Goal: Task Accomplishment & Management: Use online tool/utility

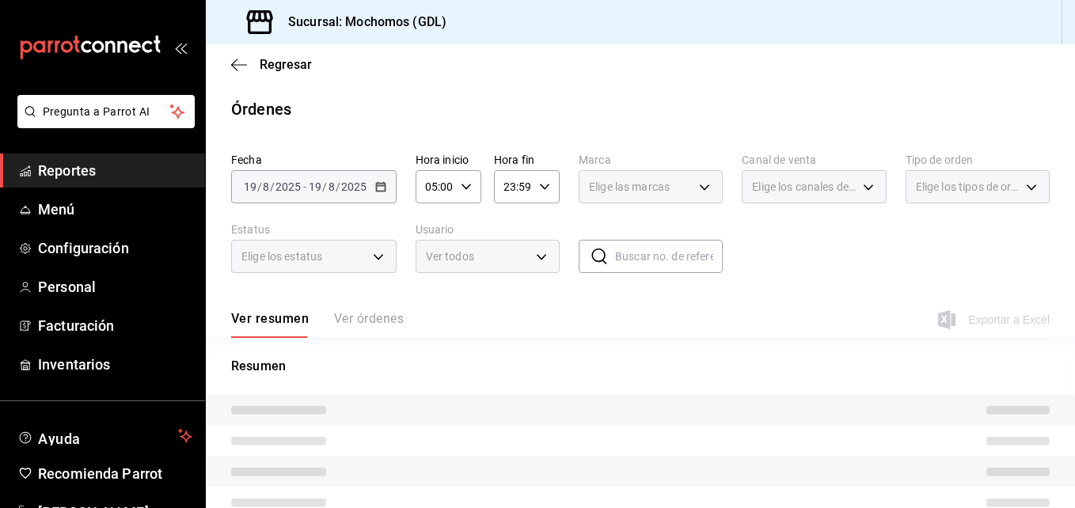
type input "9cac9703-0c5a-4d8b-addd-5b6b571d65b9"
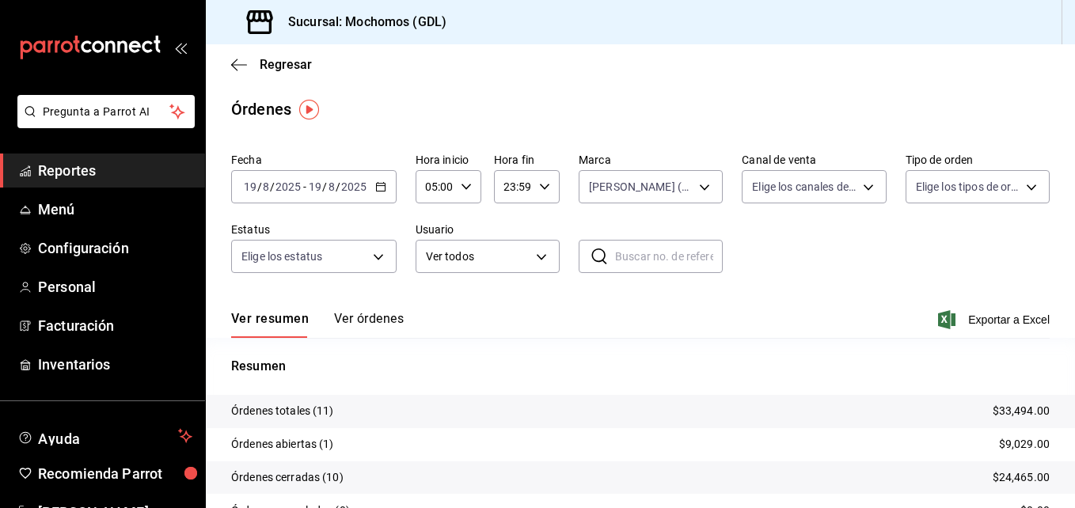
click at [378, 192] on div "2025-08-19 19 / 8 / 2025 - 2025-08-19 19 / 8 / 2025" at bounding box center [313, 186] width 165 height 33
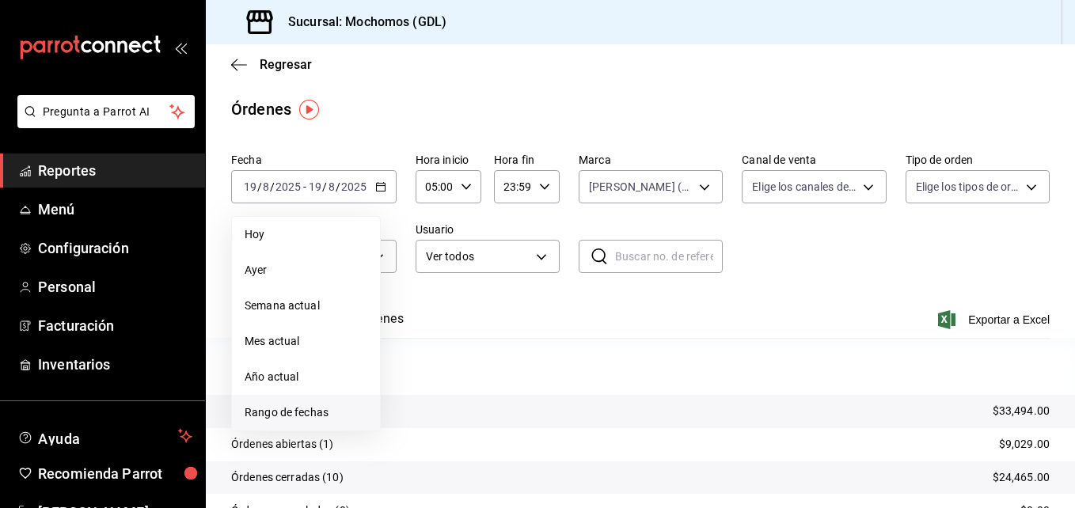
click at [306, 404] on li "Rango de fechas" at bounding box center [306, 413] width 148 height 36
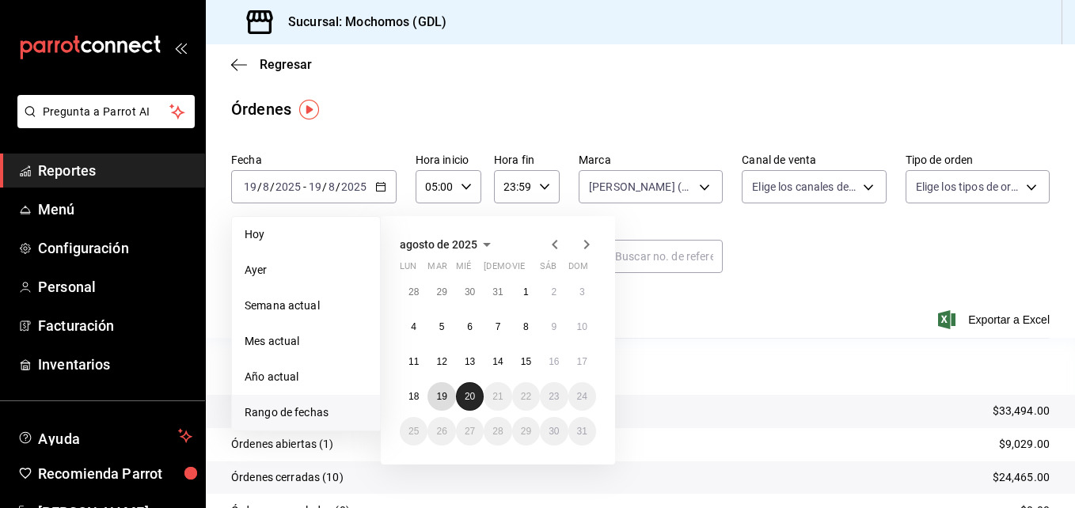
drag, startPoint x: 446, startPoint y: 401, endPoint x: 468, endPoint y: 400, distance: 22.2
click at [468, 400] on div "28 29 30 31 1 2 3 4 5 6 7 8 9 10 11 12 13 14 15 16 17 18 19 20 21 22 23 24 25 2…" at bounding box center [498, 362] width 196 height 168
click at [468, 400] on abbr "20" at bounding box center [470, 396] width 10 height 11
click at [446, 402] on button "19" at bounding box center [441, 396] width 28 height 28
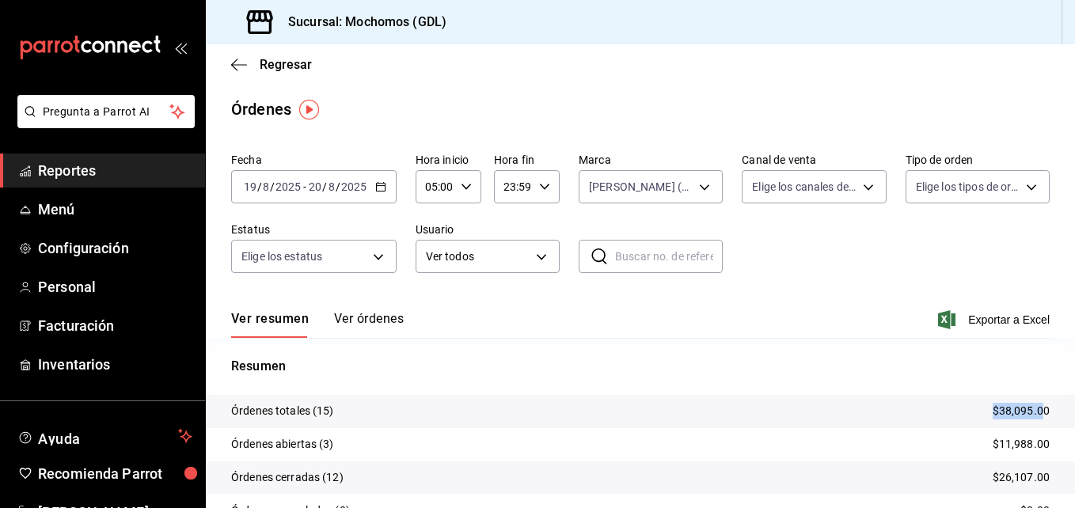
drag, startPoint x: 973, startPoint y: 419, endPoint x: 1034, endPoint y: 421, distance: 61.0
click at [1034, 421] on tr "Órdenes totales (15) $38,095.00" at bounding box center [640, 411] width 869 height 33
click at [230, 66] on div "Regresar" at bounding box center [640, 64] width 869 height 40
click at [234, 62] on icon "button" at bounding box center [239, 65] width 16 height 14
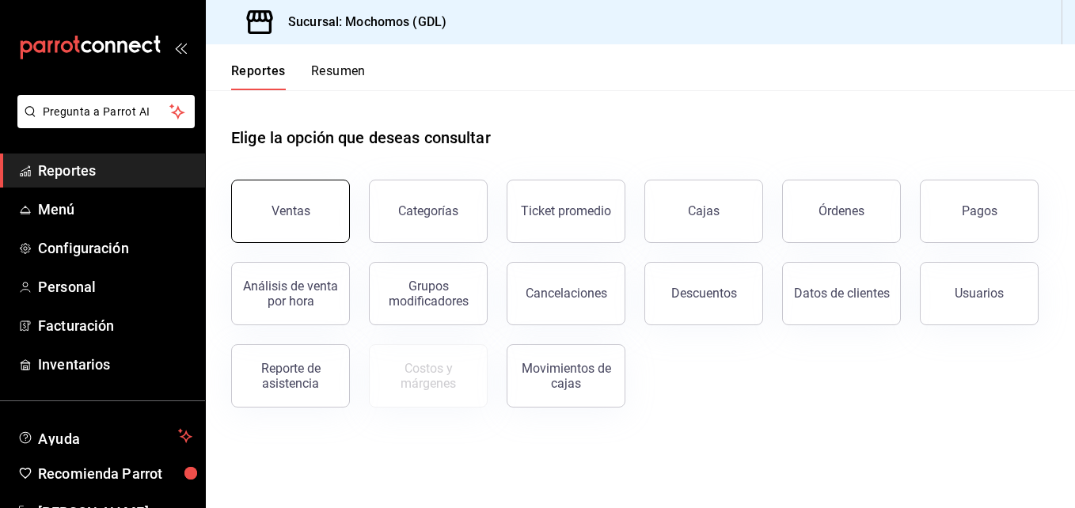
click at [261, 217] on button "Ventas" at bounding box center [290, 211] width 119 height 63
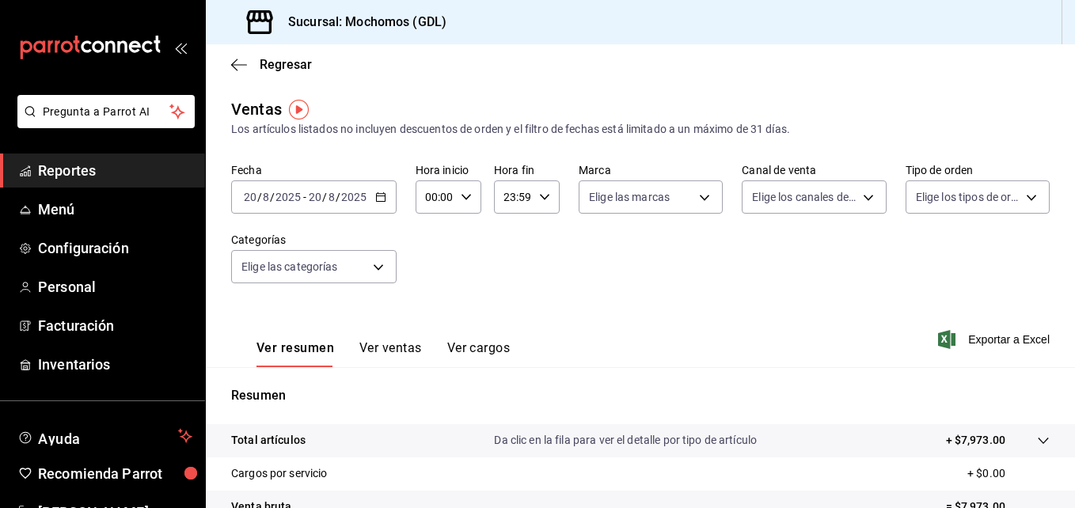
click at [375, 199] on icon "button" at bounding box center [380, 197] width 11 height 11
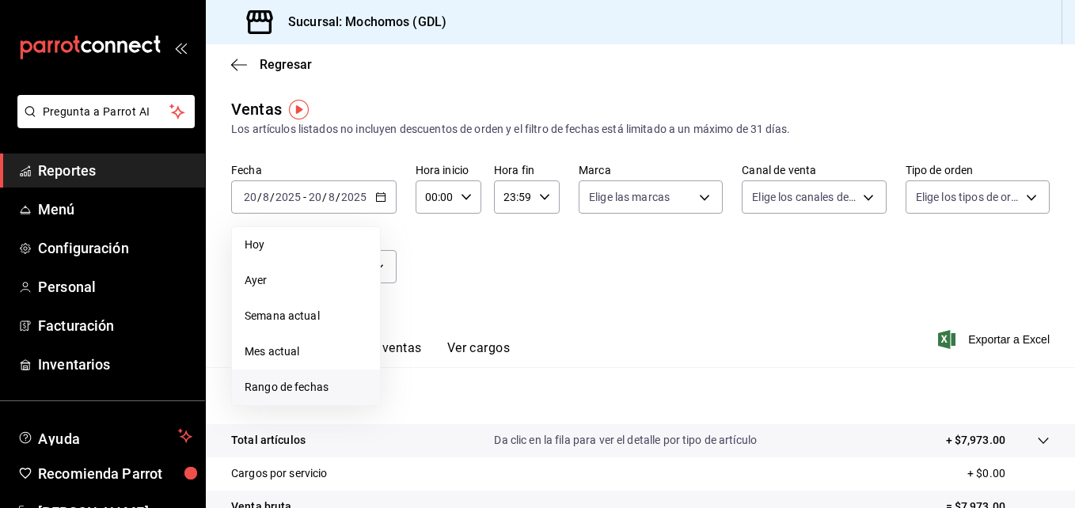
click at [275, 385] on span "Rango de fechas" at bounding box center [306, 387] width 123 height 17
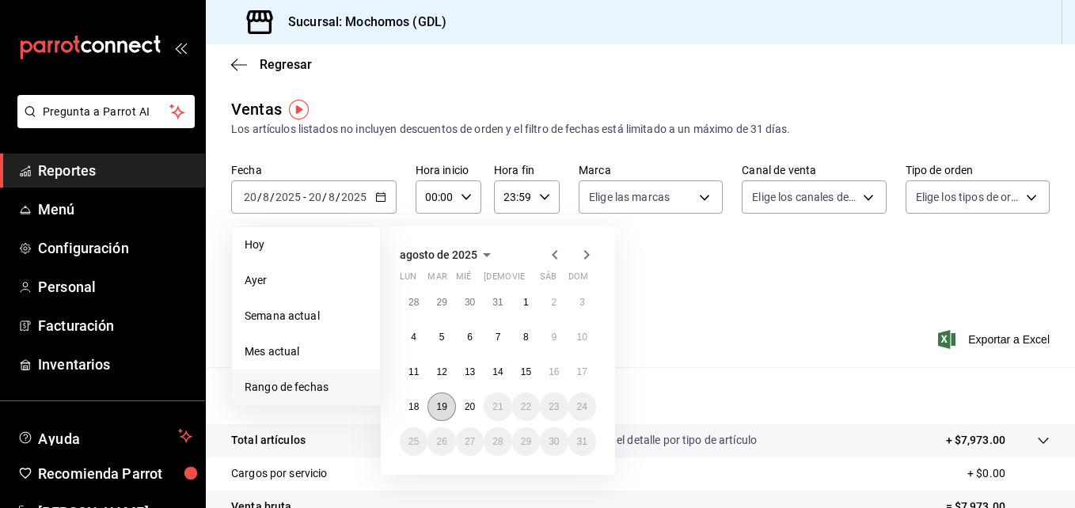
click at [445, 401] on button "19" at bounding box center [441, 407] width 28 height 28
click at [462, 405] on button "20" at bounding box center [470, 407] width 28 height 28
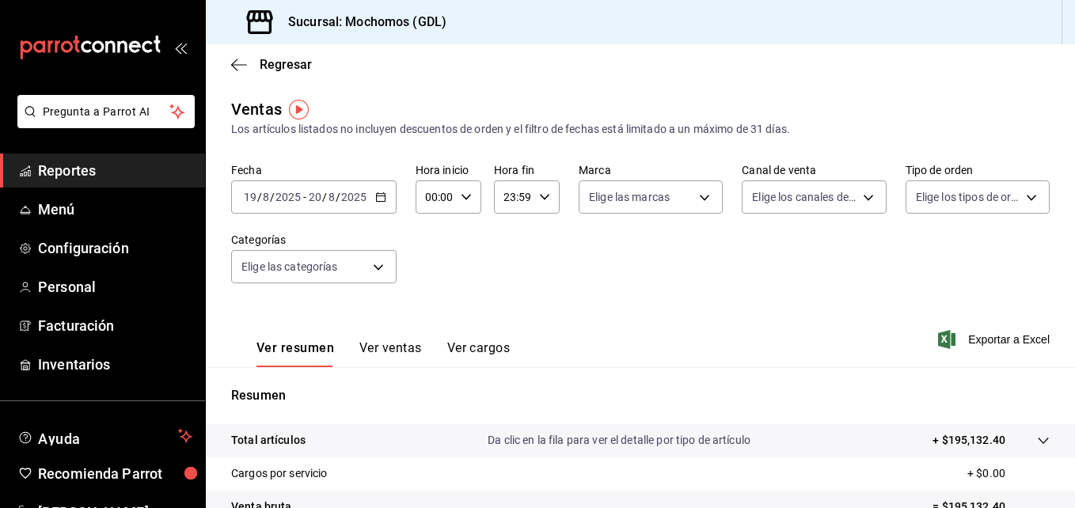
click at [462, 207] on div "00:00 Hora inicio" at bounding box center [449, 196] width 66 height 33
click at [427, 266] on button "01" at bounding box center [431, 276] width 26 height 32
type input "01:00"
click at [427, 266] on span "05" at bounding box center [430, 269] width 7 height 13
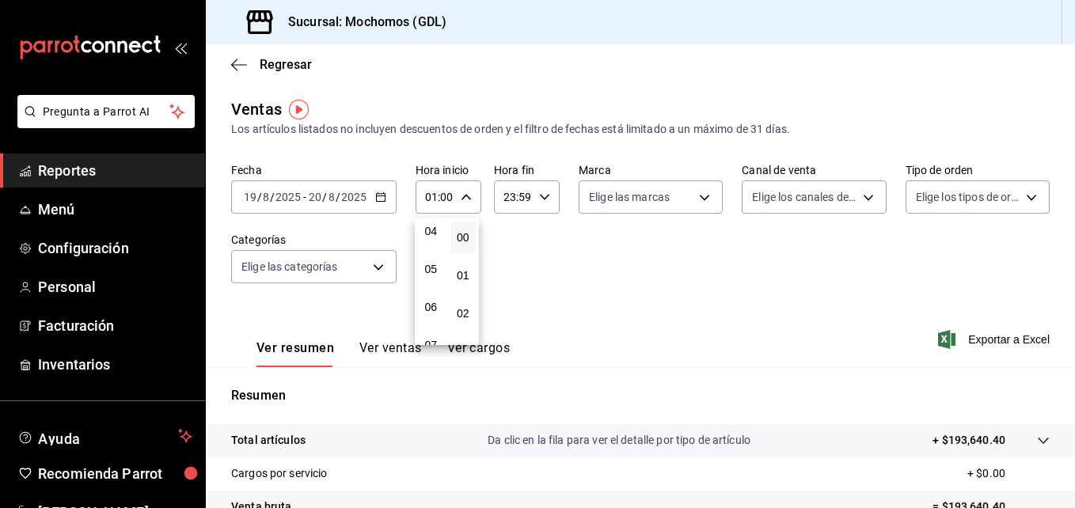
type input "05:00"
click at [677, 188] on div at bounding box center [537, 254] width 1075 height 508
drag, startPoint x: 677, startPoint y: 188, endPoint x: 693, endPoint y: 196, distance: 18.1
click at [693, 196] on body "Pregunta a Parrot AI Reportes Menú Configuración Personal Facturación Inventari…" at bounding box center [537, 254] width 1075 height 508
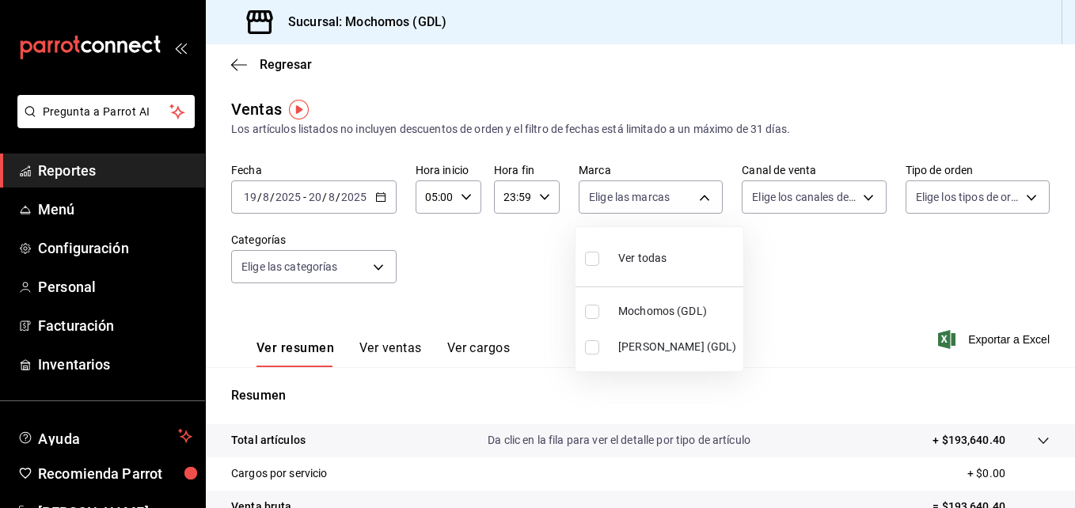
click at [598, 344] on input "checkbox" at bounding box center [592, 347] width 14 height 14
checkbox input "true"
type input "9cac9703-0c5a-4d8b-addd-5b6b571d65b9"
click at [1066, 259] on div at bounding box center [537, 254] width 1075 height 508
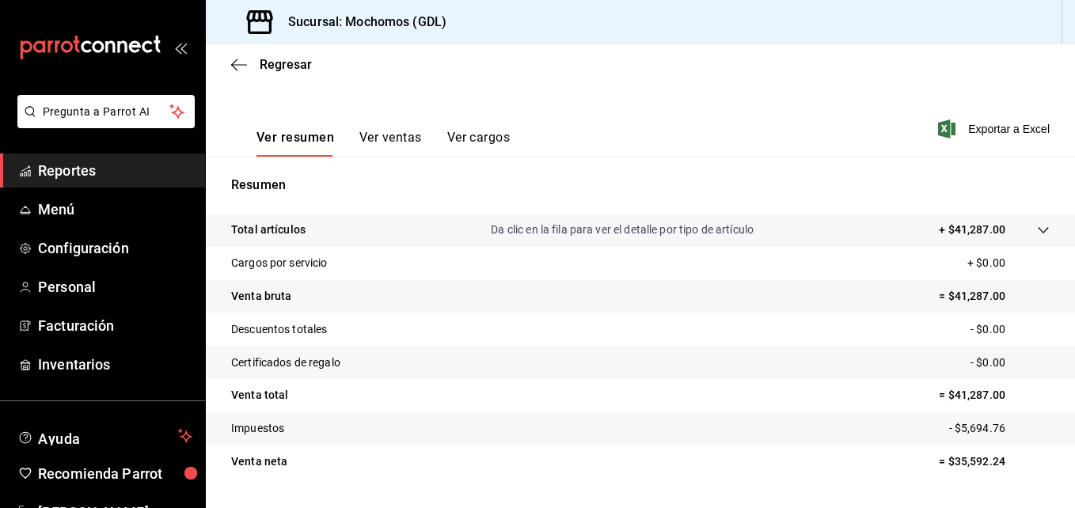
scroll to position [224, 0]
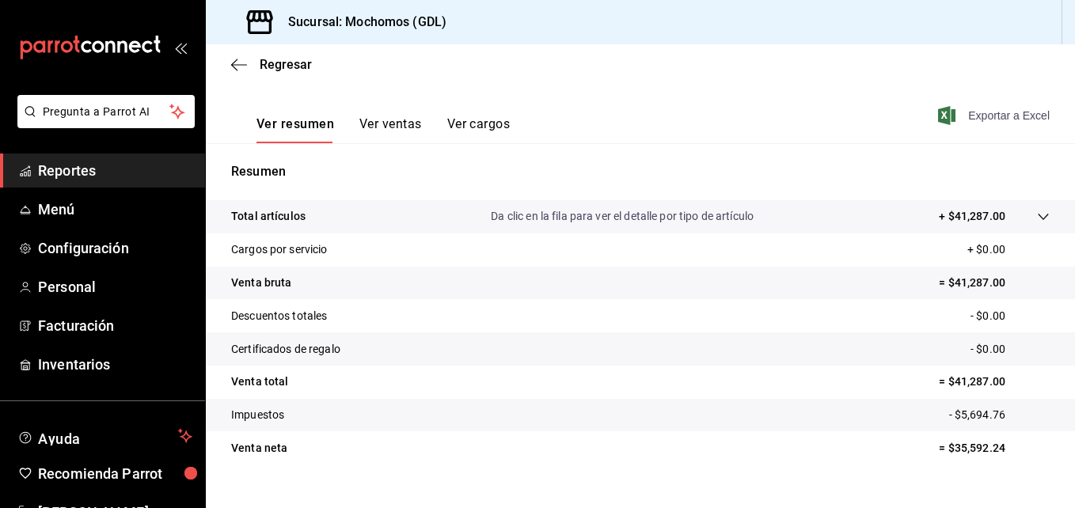
click at [994, 122] on span "Exportar a Excel" at bounding box center [995, 115] width 108 height 19
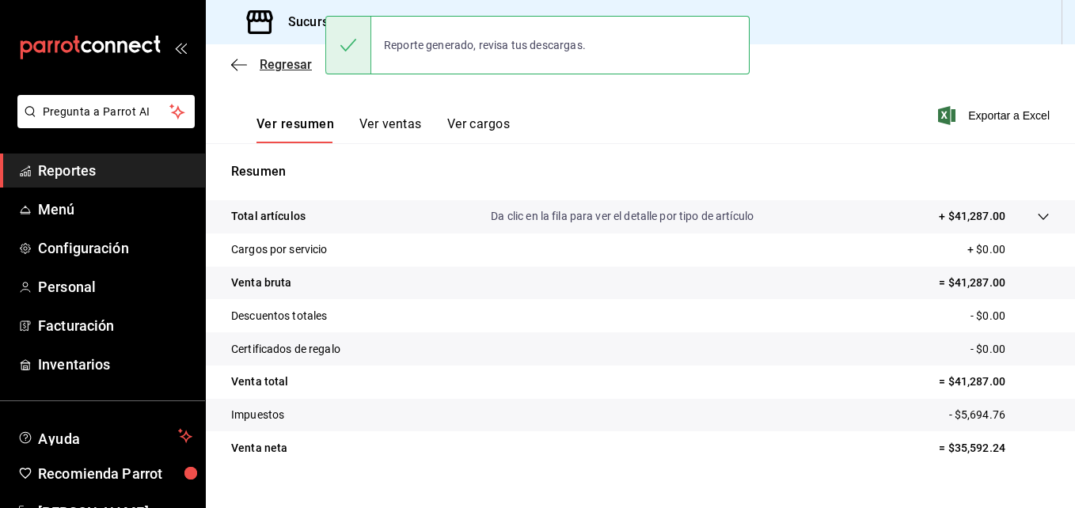
click at [234, 66] on icon "button" at bounding box center [239, 65] width 16 height 14
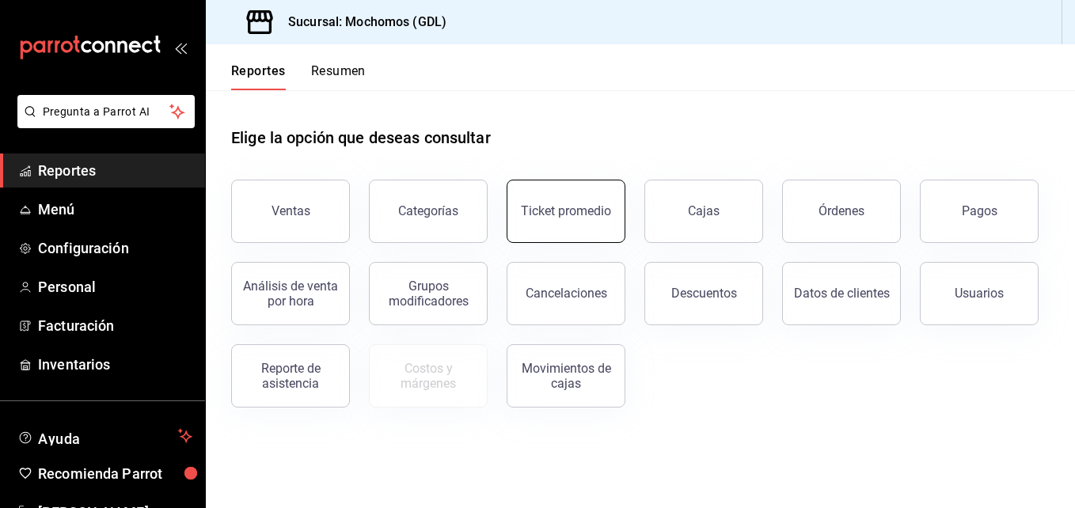
click at [538, 226] on button "Ticket promedio" at bounding box center [566, 211] width 119 height 63
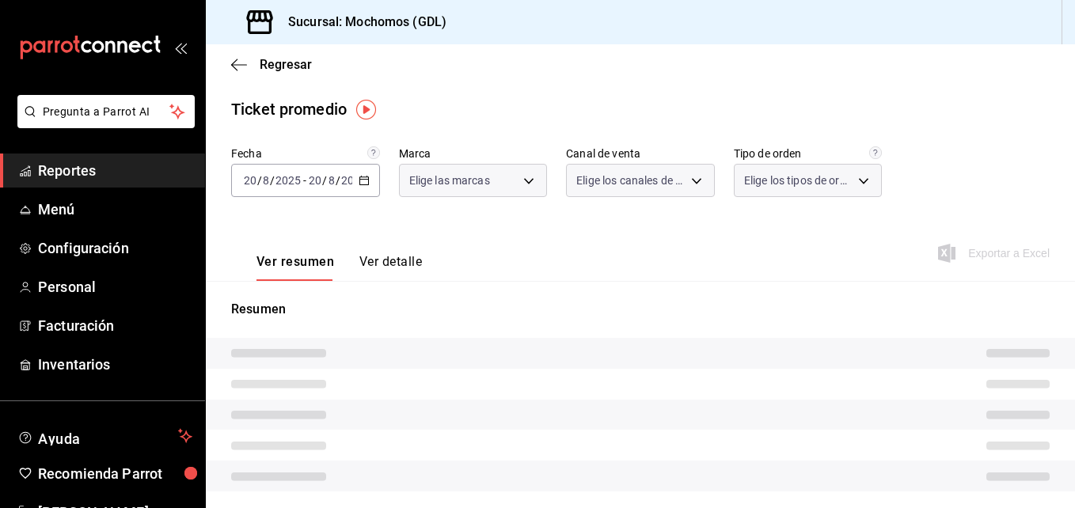
type input "36c25d4a-7cb0-456c-a434-e981d54830bc,9cac9703-0c5a-4d8b-addd-5b6b571d65b9"
type input "PARROT,UBER_EATS,RAPPI,DIDI_FOOD,ONLINE"
type input "c3d0baef-30c0-4718-9d76-caab43e27316,13c4cc4a-99d2-42c0-ba96-c3de8c08c13d,7b791…"
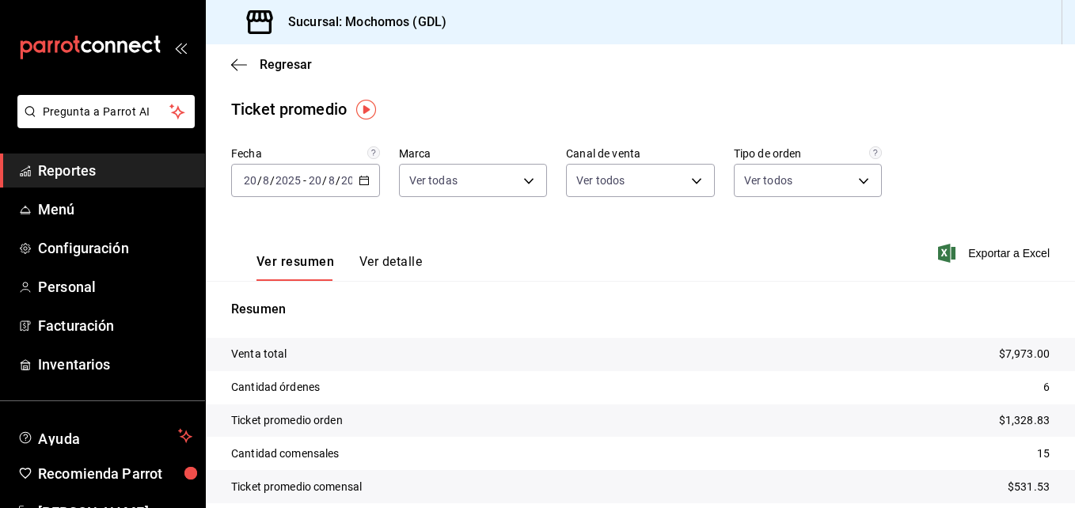
click at [369, 185] on div "2025-08-20 20 / 8 / 2025 - 2025-08-20 20 / 8 / 2025" at bounding box center [305, 180] width 149 height 33
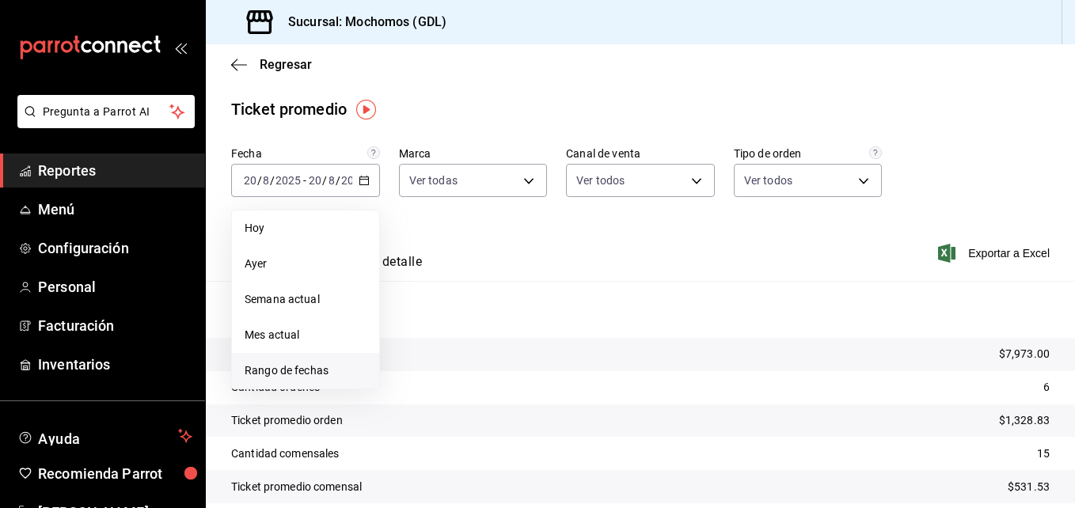
click at [287, 367] on span "Rango de fechas" at bounding box center [306, 371] width 122 height 17
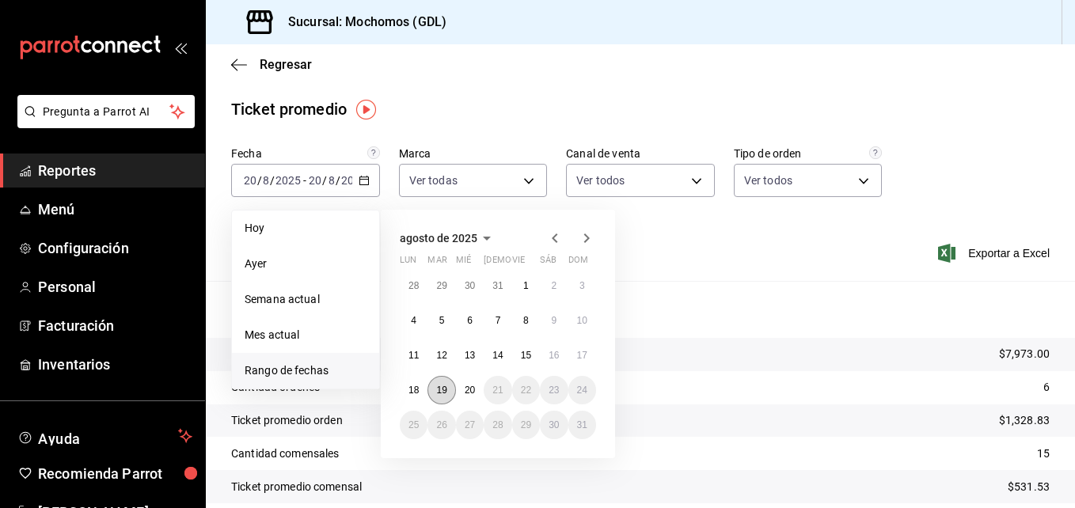
click at [443, 395] on abbr "19" at bounding box center [441, 390] width 10 height 11
click at [465, 389] on abbr "20" at bounding box center [470, 390] width 10 height 11
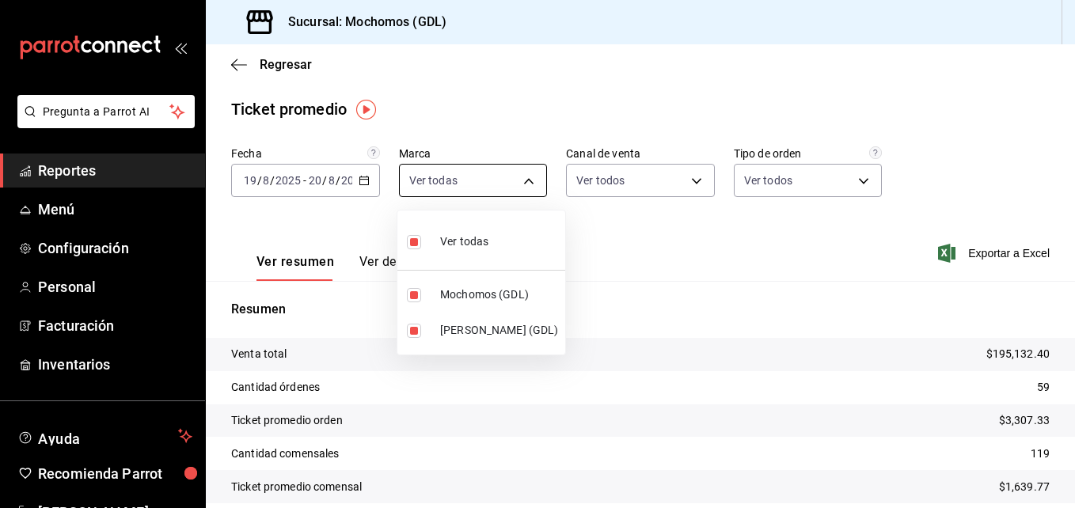
click at [515, 181] on body "Pregunta a Parrot AI Reportes Menú Configuración Personal Facturación Inventari…" at bounding box center [537, 254] width 1075 height 508
click at [441, 291] on span "Mochomos (GDL)" at bounding box center [499, 295] width 119 height 17
type input "9cac9703-0c5a-4d8b-addd-5b6b571d65b9"
checkbox input "false"
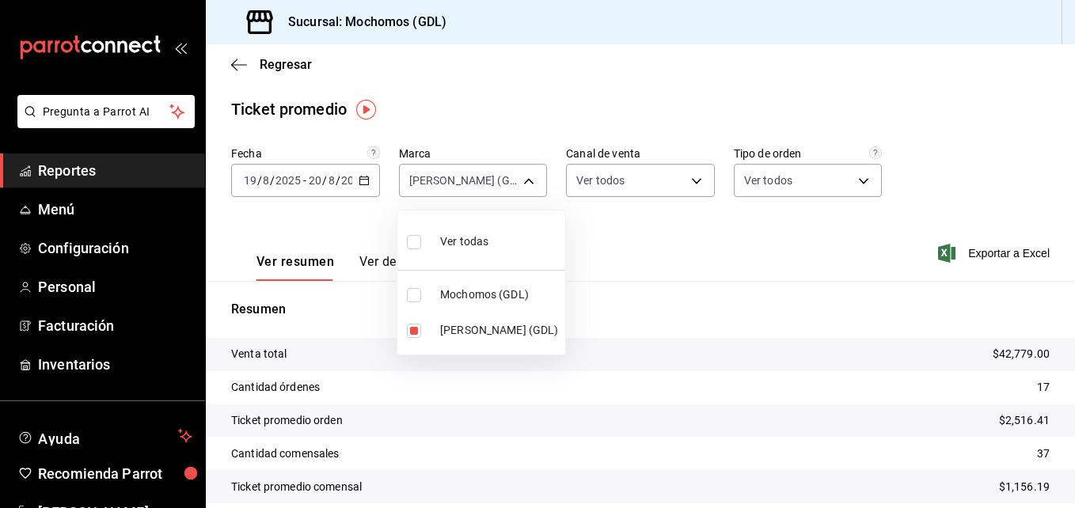
click at [695, 264] on div at bounding box center [537, 254] width 1075 height 508
